Goal: Feedback & Contribution: Contribute content

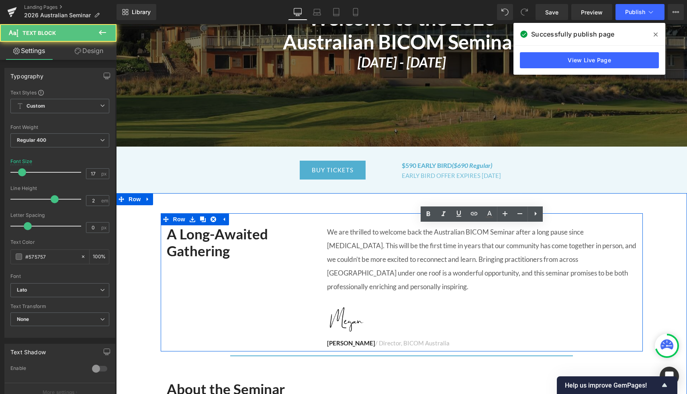
scroll to position [177, 0]
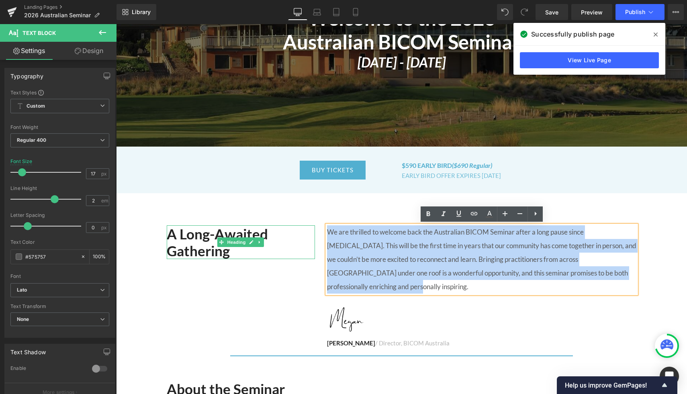
drag, startPoint x: 327, startPoint y: 231, endPoint x: 309, endPoint y: 227, distance: 17.7
click at [309, 227] on div "A Long-Awaited Gathering Heading We are thrilled to welcome back the Australian…" at bounding box center [402, 282] width 482 height 139
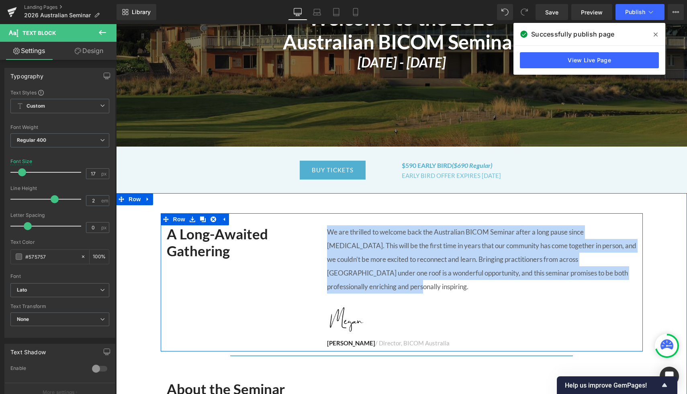
copy span "We are thrilled to welcome back the Australian BICOM Seminar after a long pause…"
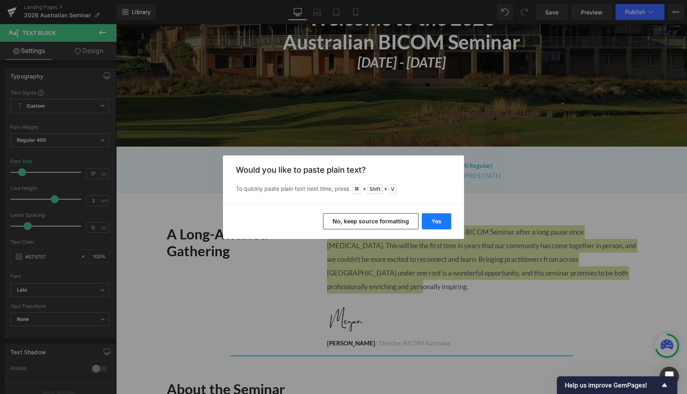
click at [447, 220] on button "Yes" at bounding box center [436, 221] width 29 height 16
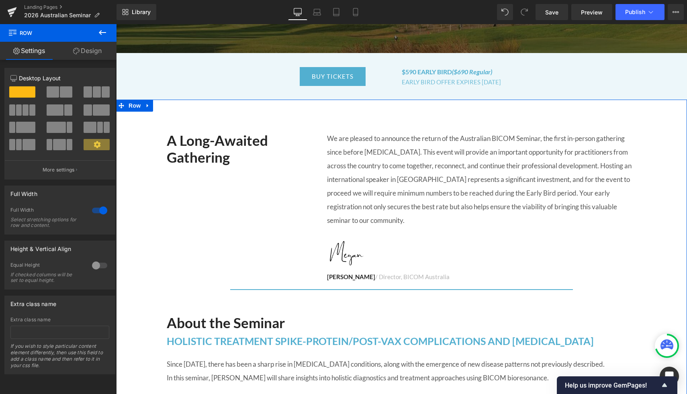
scroll to position [268, 0]
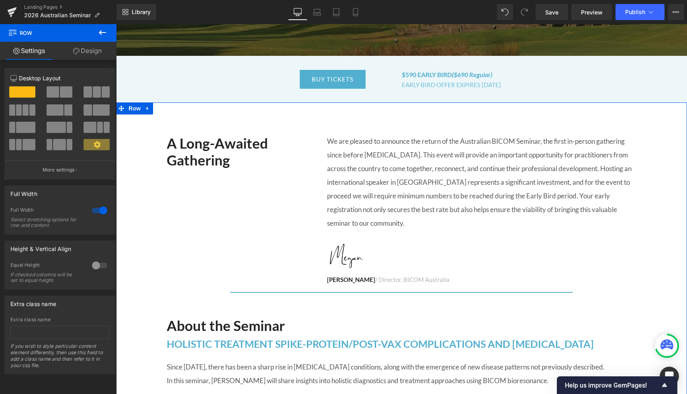
click at [576, 171] on p "We are pleased to announce the return of the Australian BICOM Seminar, the firs…" at bounding box center [481, 183] width 309 height 96
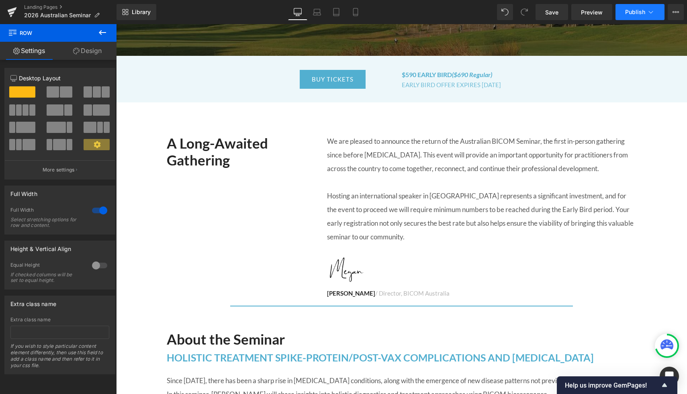
click at [631, 12] on span "Publish" at bounding box center [635, 12] width 20 height 6
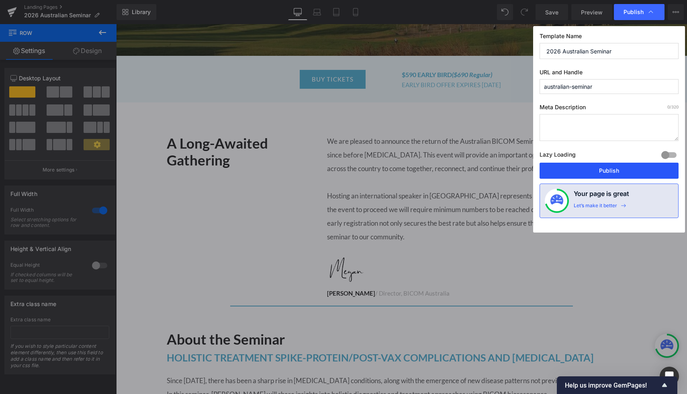
click at [586, 168] on button "Publish" at bounding box center [609, 171] width 139 height 16
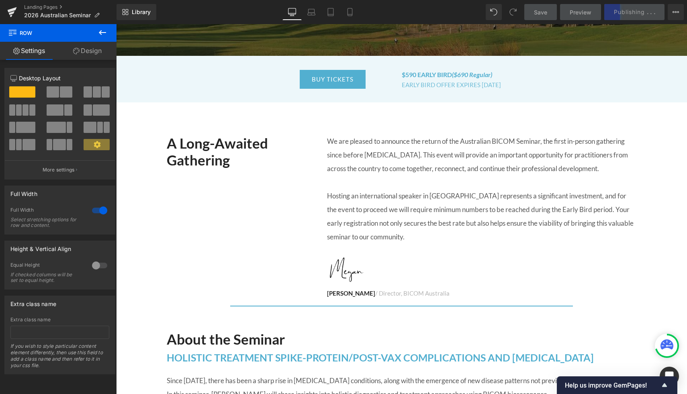
click at [625, 6] on div "Save Preview Publishing . . . Scheduled View Live Page View with current Templa…" at bounding box center [604, 12] width 166 height 16
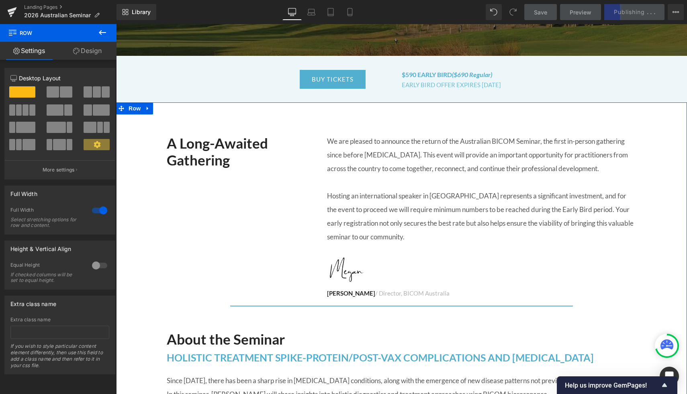
click at [61, 96] on span at bounding box center [66, 91] width 12 height 11
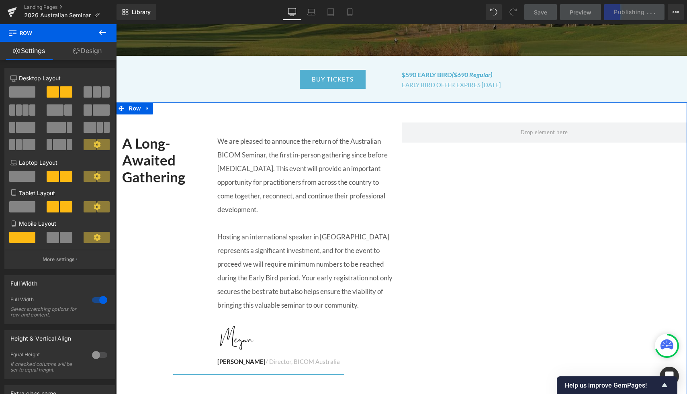
click at [61, 96] on span at bounding box center [66, 91] width 12 height 11
click at [25, 93] on span at bounding box center [22, 91] width 26 height 11
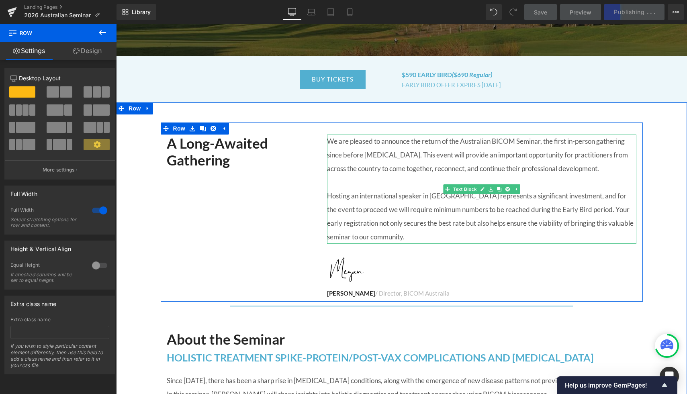
click at [446, 211] on p "Hosting an international speaker in [GEOGRAPHIC_DATA] represents a significant …" at bounding box center [481, 216] width 309 height 55
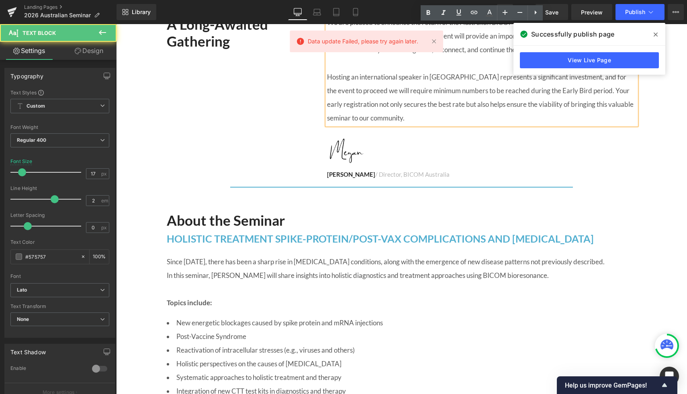
scroll to position [401, 0]
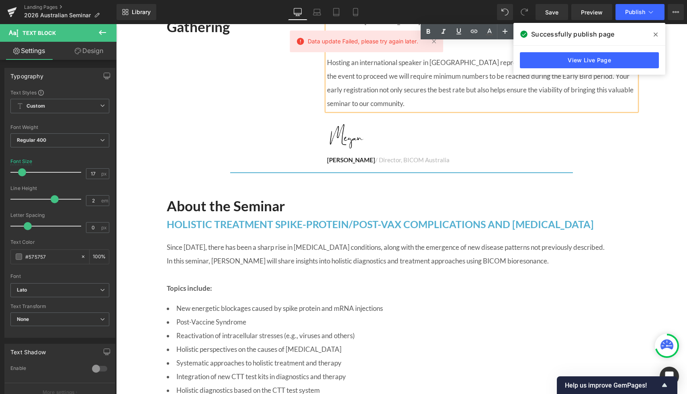
click at [654, 34] on icon at bounding box center [656, 34] width 4 height 6
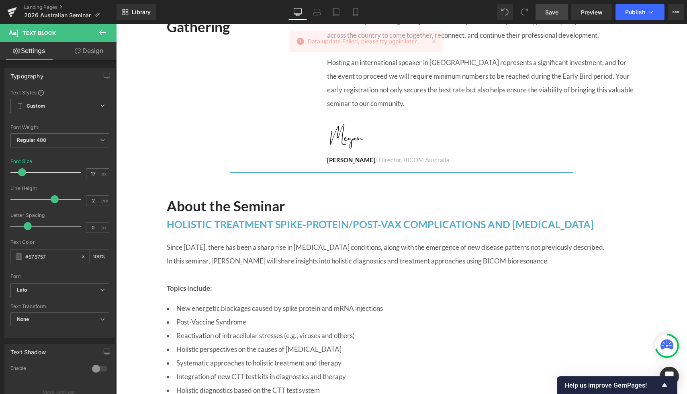
click at [557, 12] on span "Save" at bounding box center [551, 12] width 13 height 8
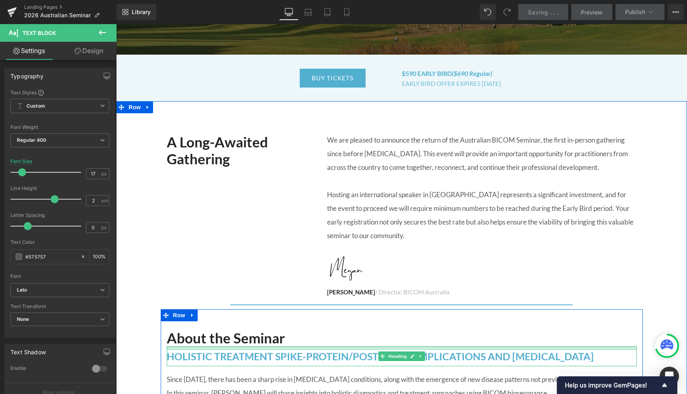
scroll to position [264, 0]
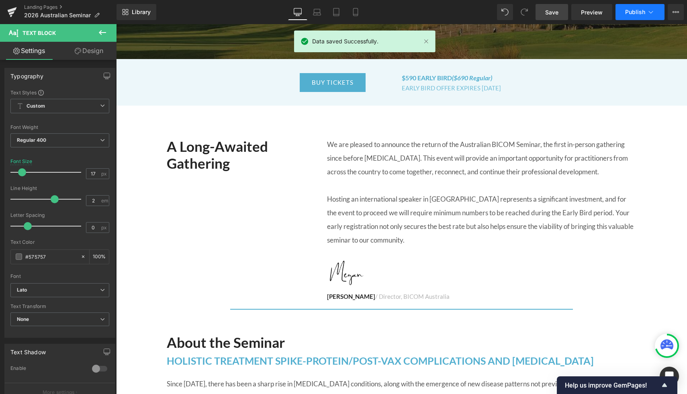
click at [641, 12] on span "Publish" at bounding box center [635, 12] width 20 height 6
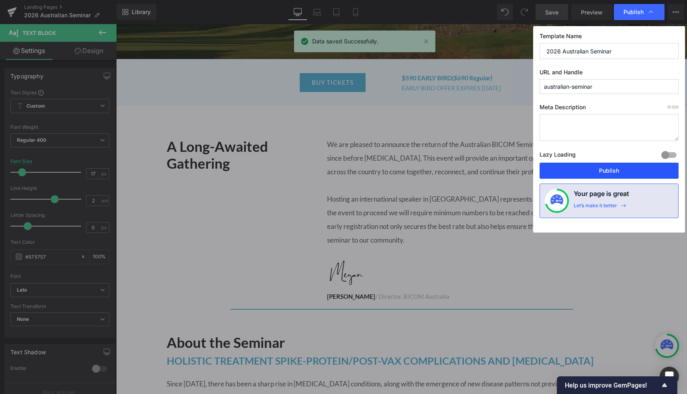
click at [600, 169] on button "Publish" at bounding box center [609, 171] width 139 height 16
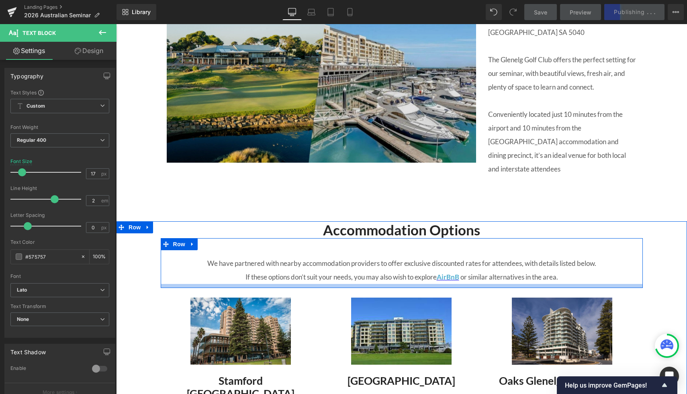
scroll to position [1047, 0]
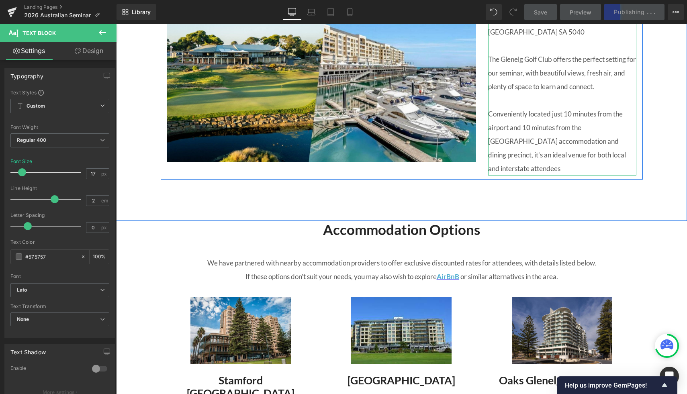
click at [621, 170] on p "Conveniently located just 10 minutes from the airport and 10 minutes from the […" at bounding box center [562, 141] width 149 height 68
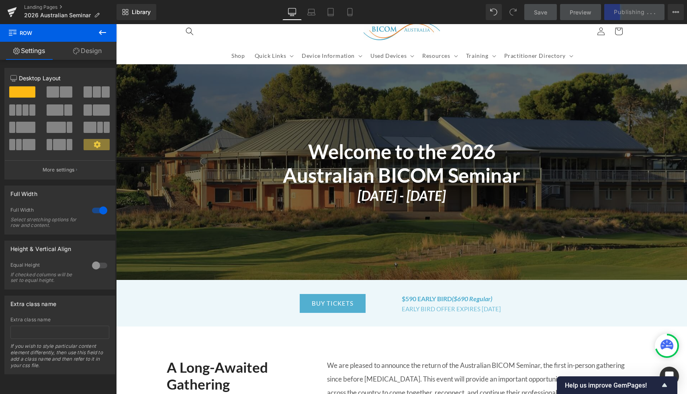
scroll to position [0, 0]
